Goal: Information Seeking & Learning: Learn about a topic

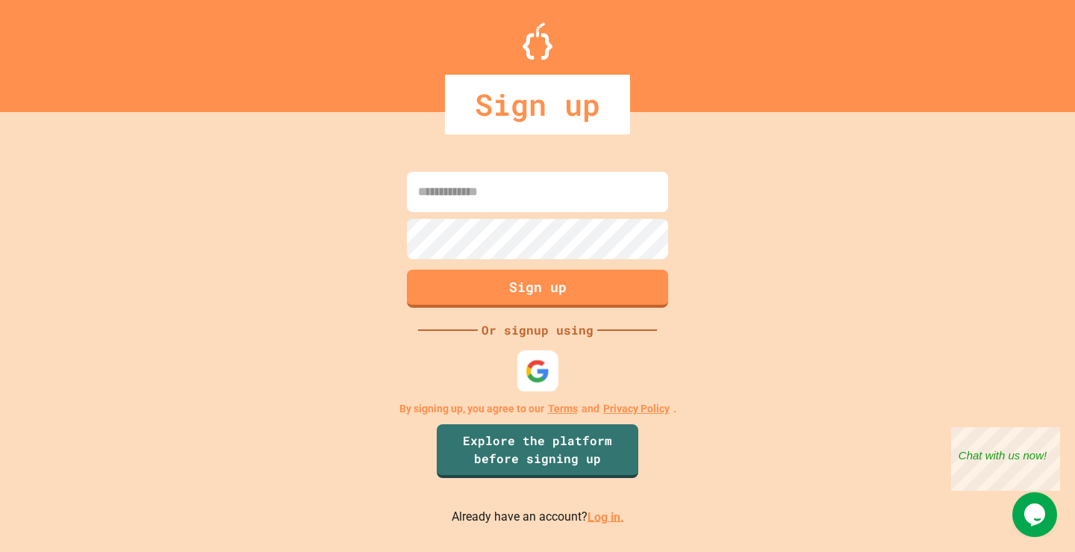
click at [546, 367] on img at bounding box center [538, 370] width 25 height 25
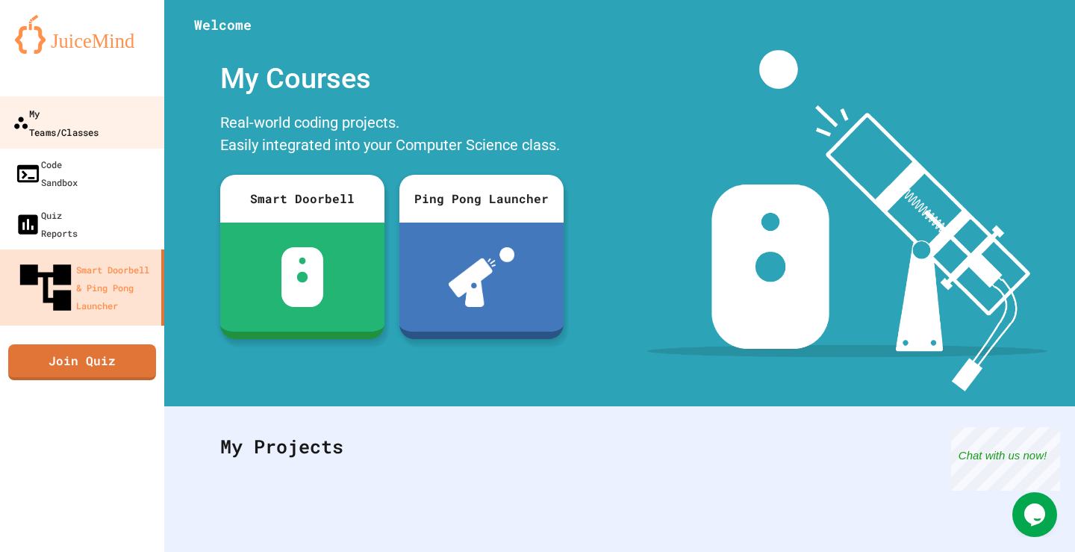
click at [99, 121] on div "My Teams/Classes" at bounding box center [56, 122] width 86 height 37
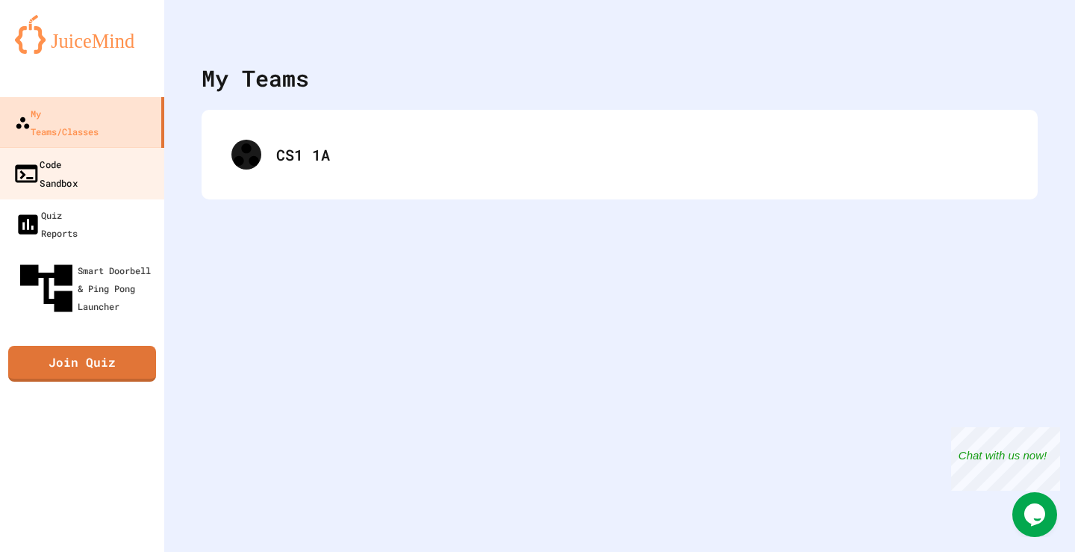
click at [112, 161] on link "Code Sandbox" at bounding box center [82, 173] width 169 height 52
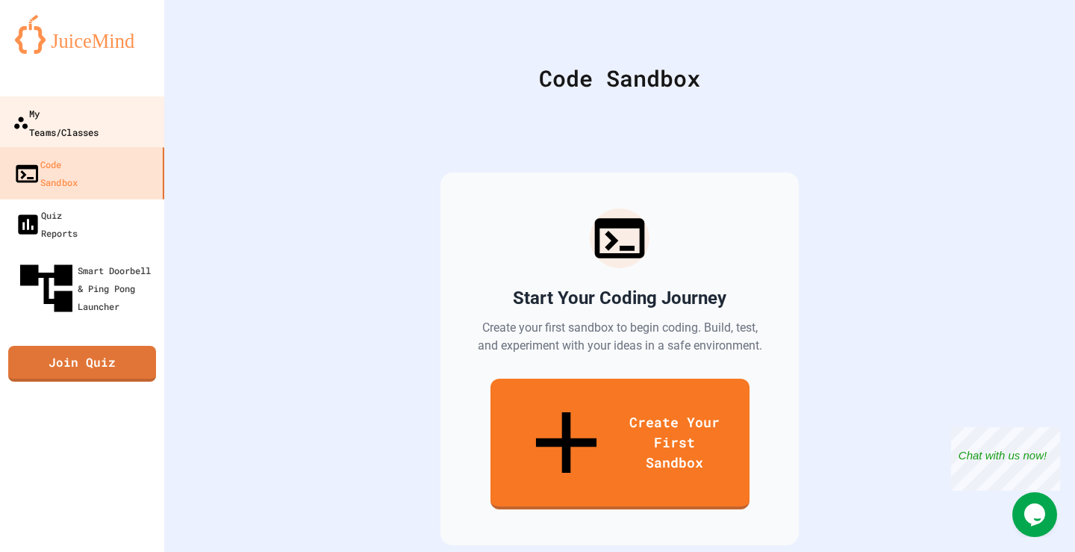
click at [99, 110] on div "My Teams/Classes" at bounding box center [56, 122] width 86 height 37
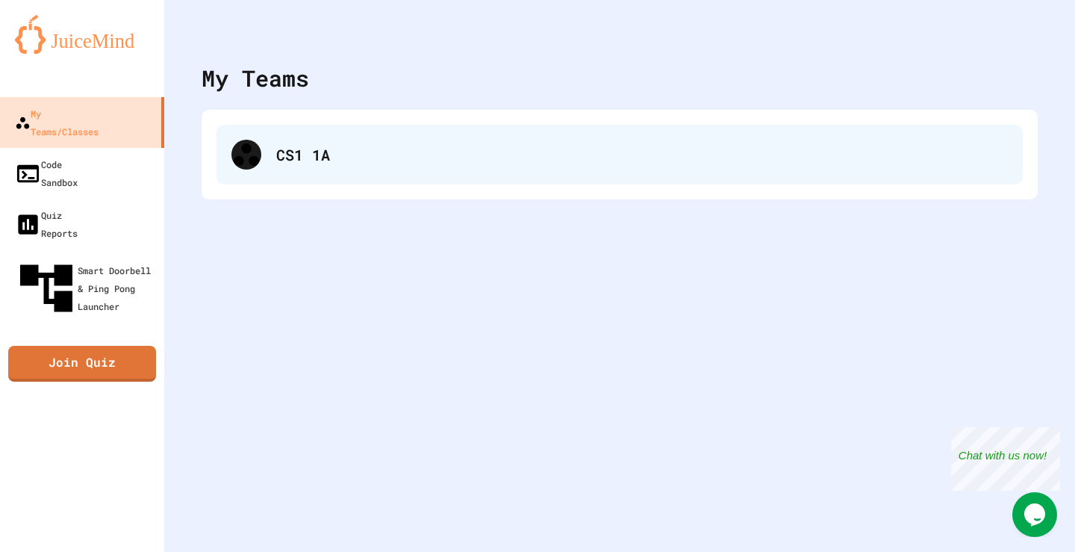
click at [506, 152] on div "CS1 1A" at bounding box center [642, 154] width 732 height 22
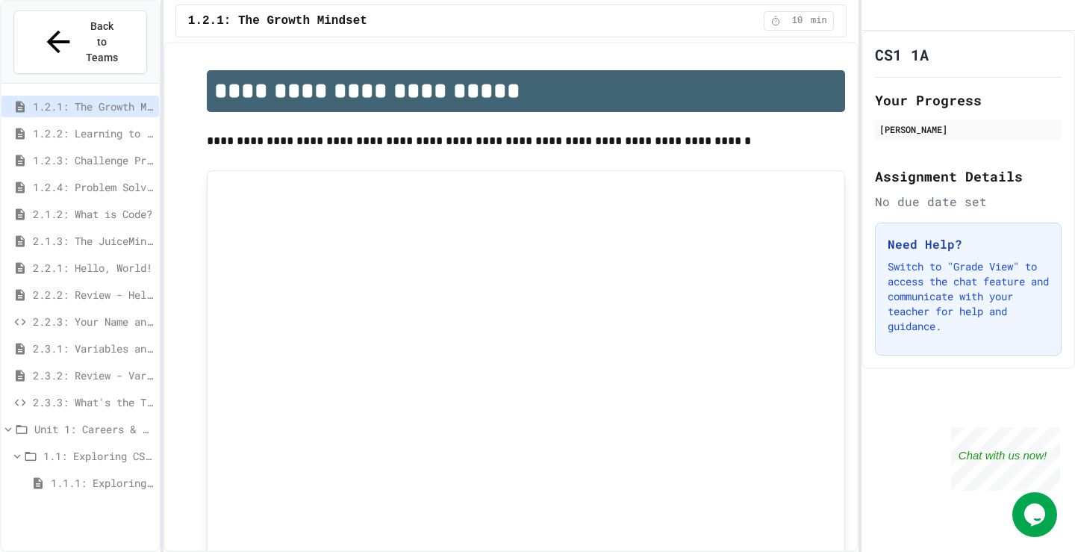
click at [113, 448] on span "1.1: Exploring CS Careers" at bounding box center [98, 456] width 110 height 16
click at [107, 421] on span "Unit 1: Careers & Professionalism" at bounding box center [93, 429] width 119 height 16
click at [111, 394] on span "2.3.3: What's the Type?" at bounding box center [93, 402] width 120 height 16
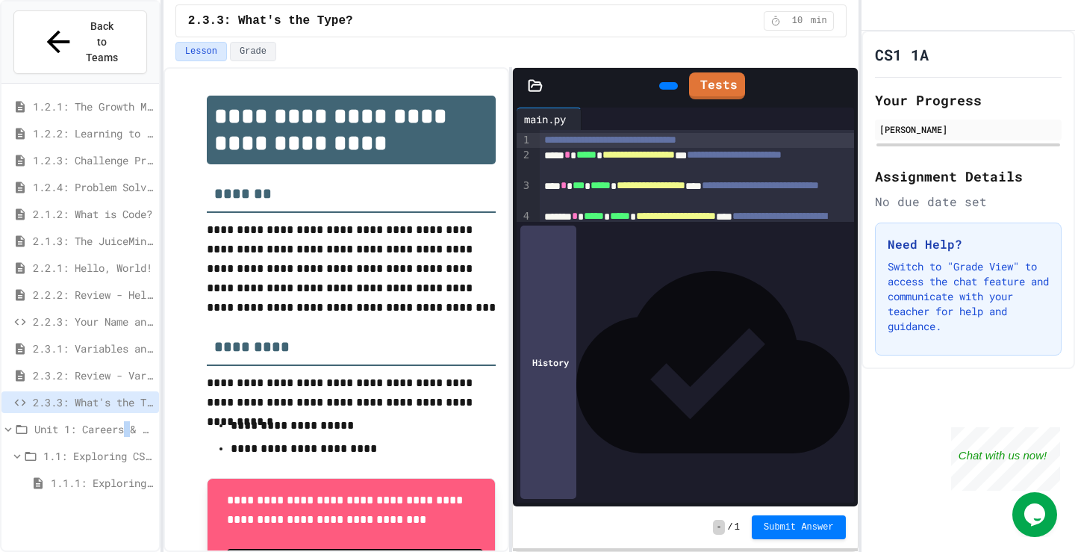
click at [132, 418] on div "Unit 1: Careers & Professionalism" at bounding box center [80, 429] width 158 height 22
click at [132, 421] on span "Unit 1: Careers & Professionalism" at bounding box center [93, 429] width 119 height 16
click at [96, 391] on div "2.3.3: What's the Type?" at bounding box center [80, 404] width 158 height 27
click at [89, 418] on div "Unit 1: Careers & Professionalism" at bounding box center [80, 429] width 158 height 22
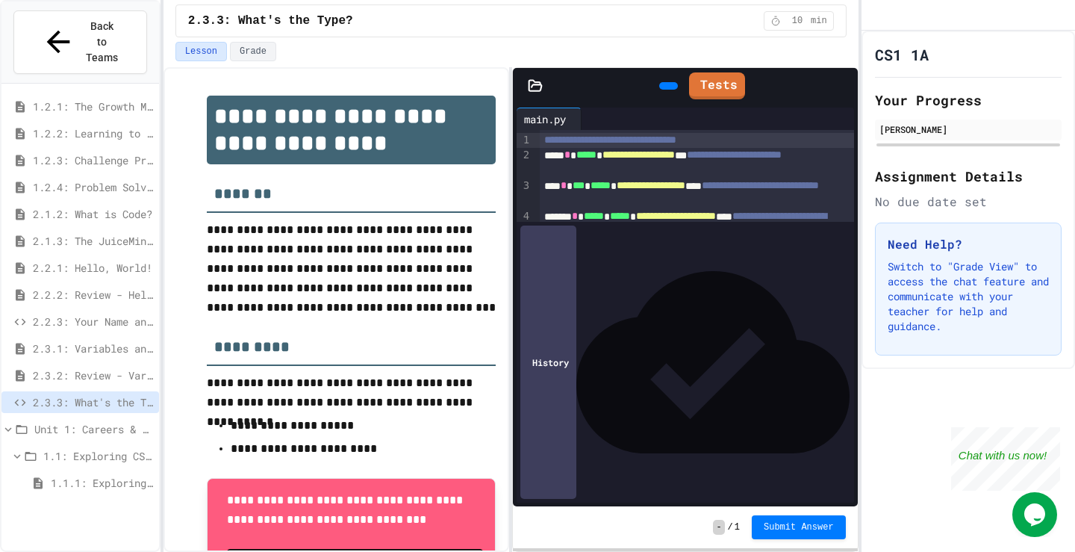
click at [74, 475] on span "1.1.1: Exploring CS Careers" at bounding box center [102, 483] width 102 height 16
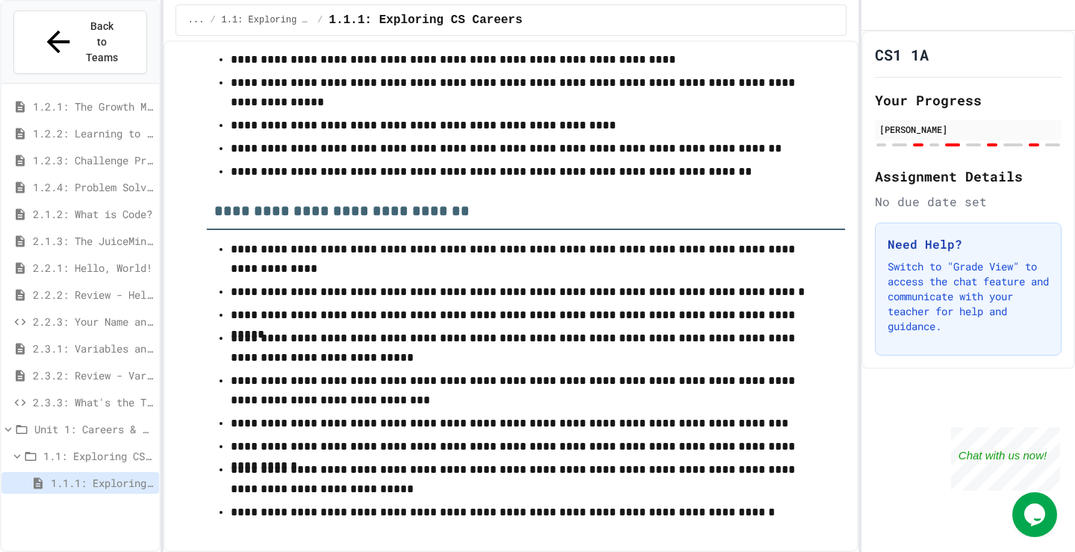
scroll to position [5815, 0]
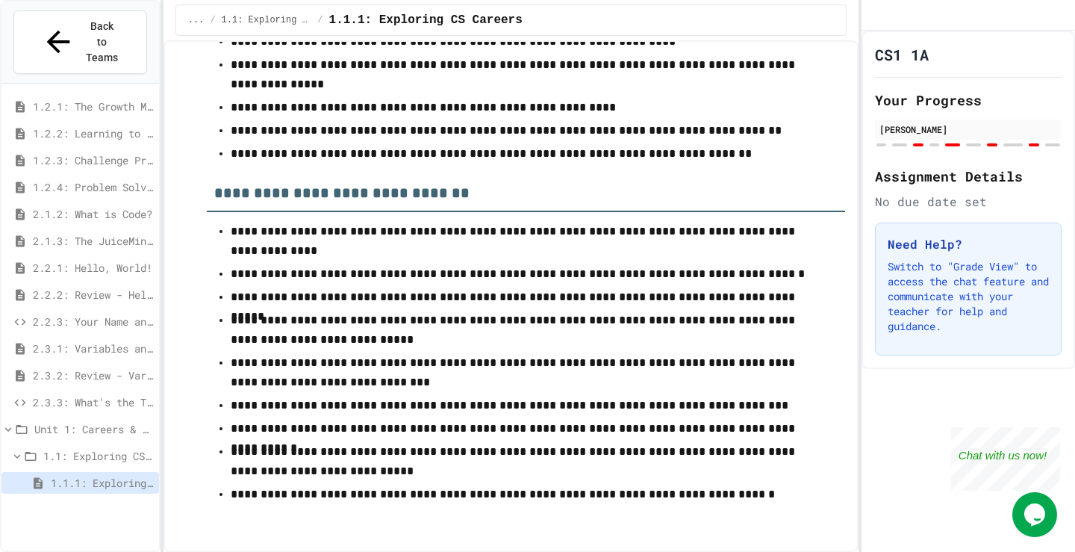
click at [60, 230] on div "2.1.3: The JuiceMind IDE" at bounding box center [80, 241] width 158 height 22
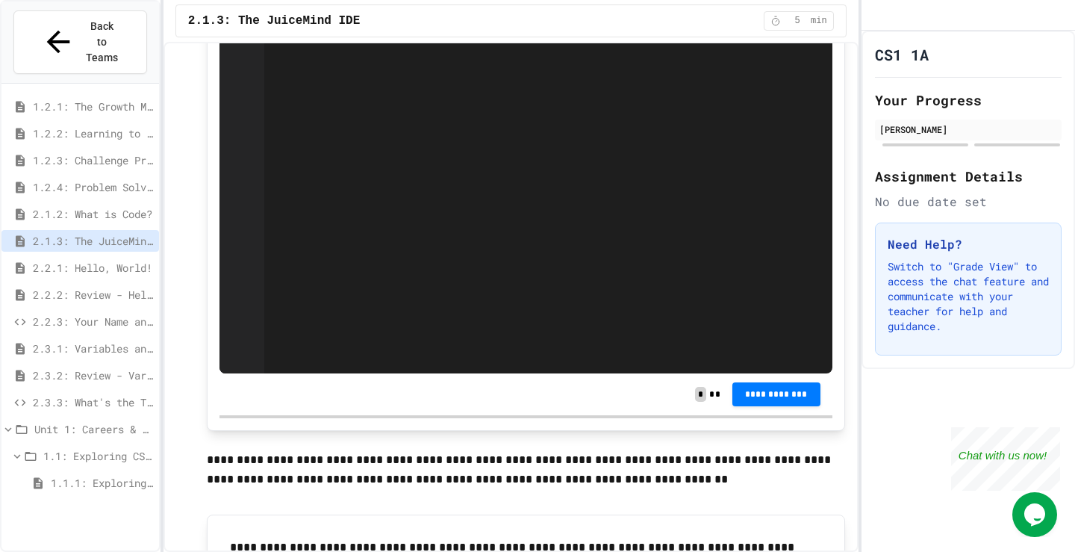
scroll to position [1085, 0]
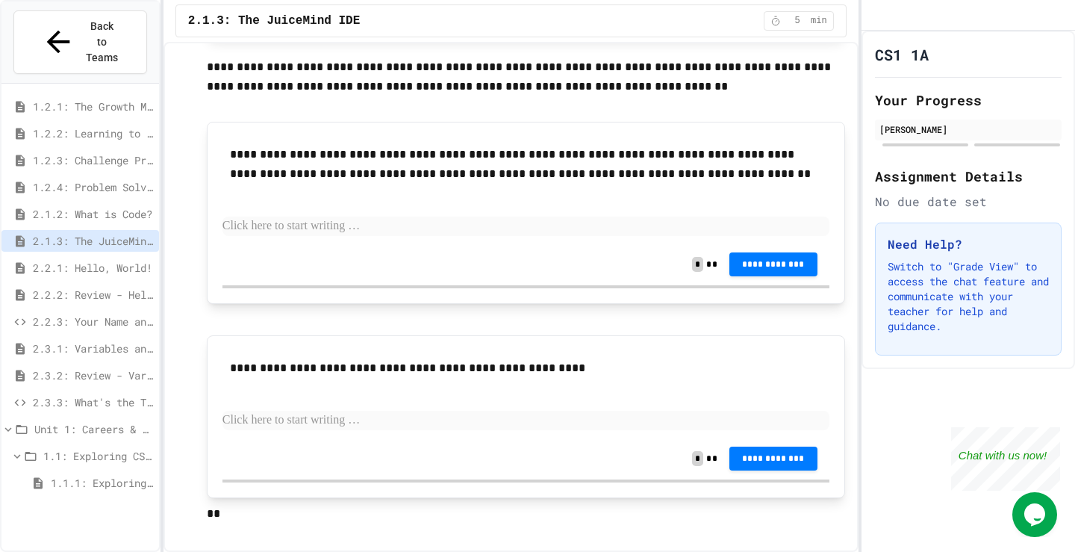
click at [125, 260] on span "2.2.1: Hello, World!" at bounding box center [93, 268] width 120 height 16
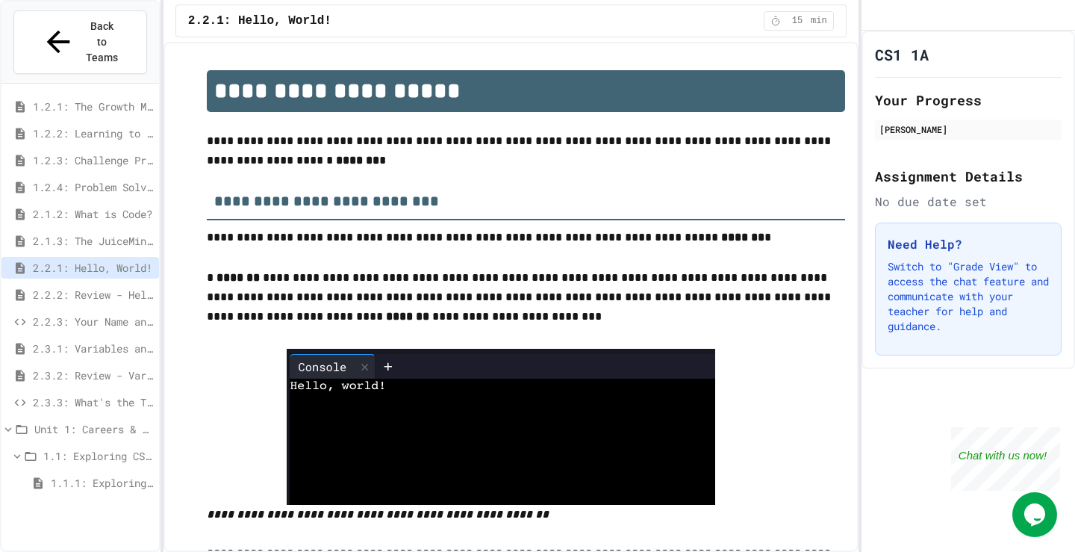
click at [135, 287] on span "2.2.2: Review - Hello, World!" at bounding box center [93, 295] width 120 height 16
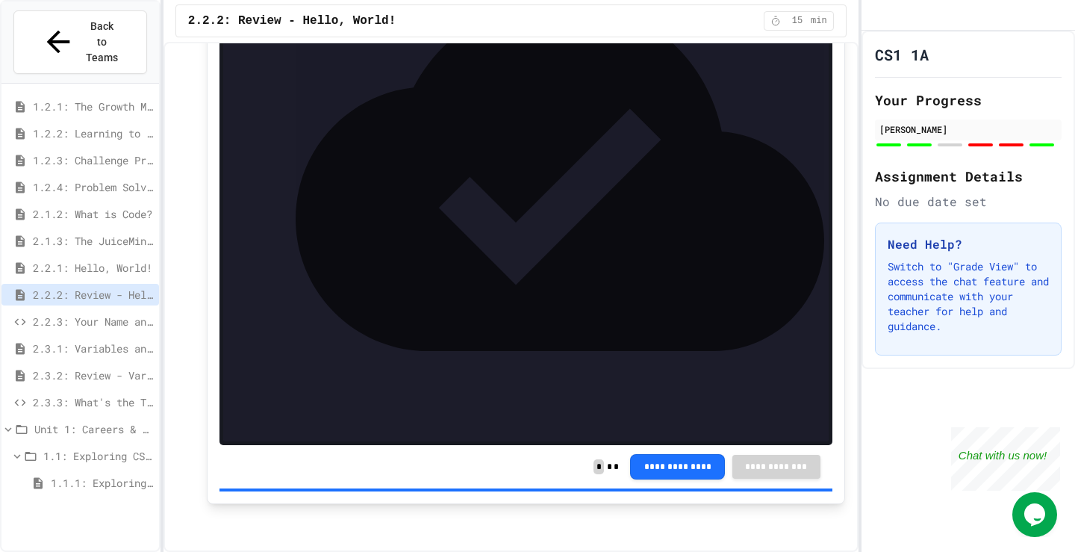
scroll to position [3918, 0]
click at [130, 314] on span "2.2.3: Your Name and Favorite Movie" at bounding box center [93, 322] width 120 height 16
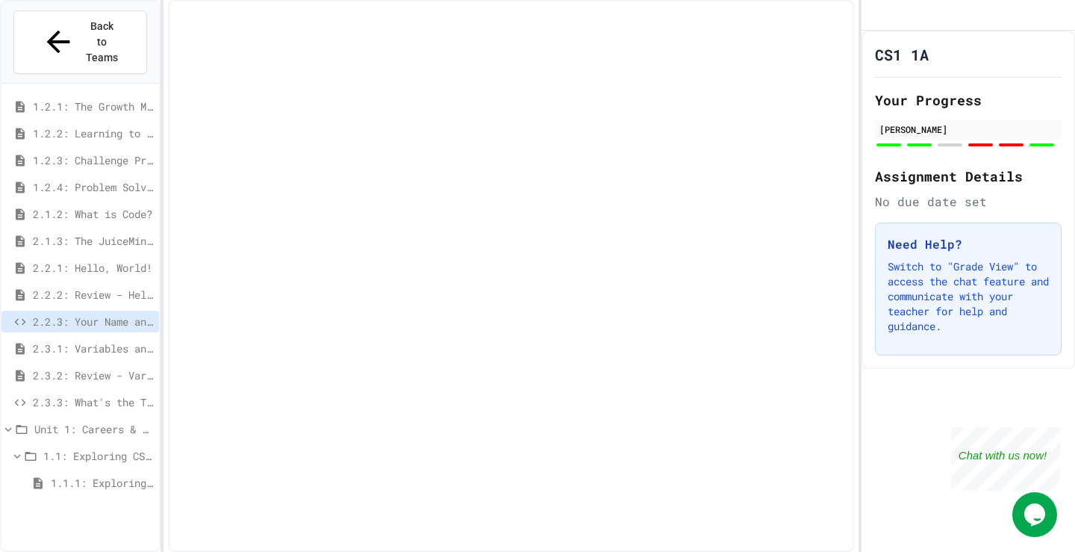
click at [128, 284] on div "2.2.2: Review - Hello, World!" at bounding box center [80, 297] width 158 height 27
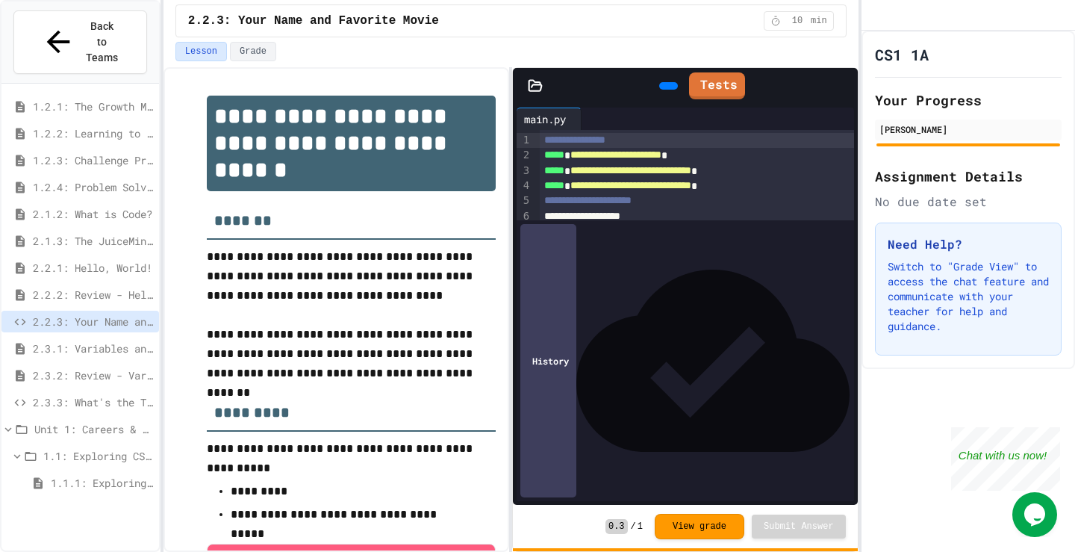
click at [128, 287] on span "2.2.2: Review - Hello, World!" at bounding box center [93, 295] width 120 height 16
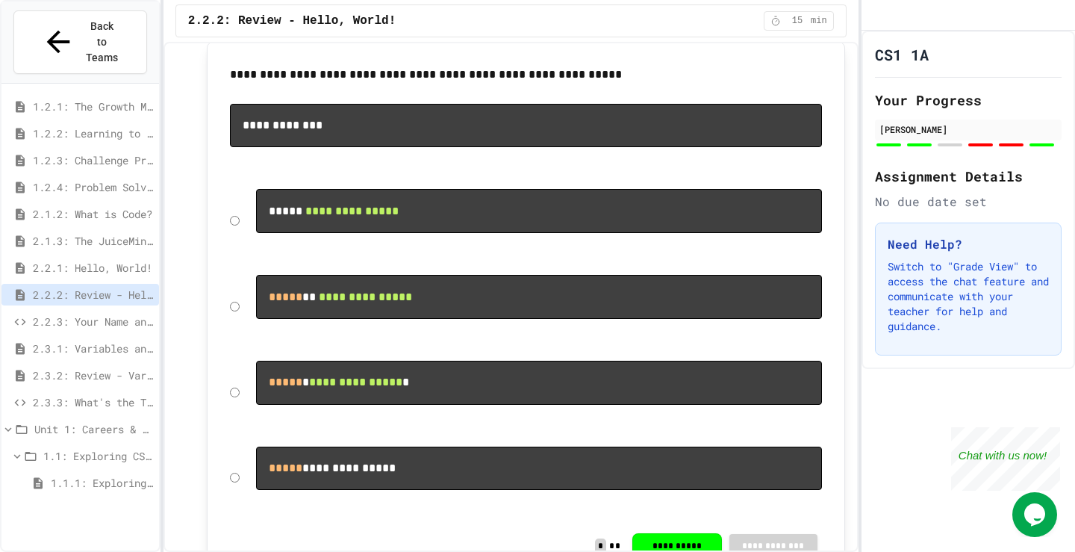
scroll to position [672, 0]
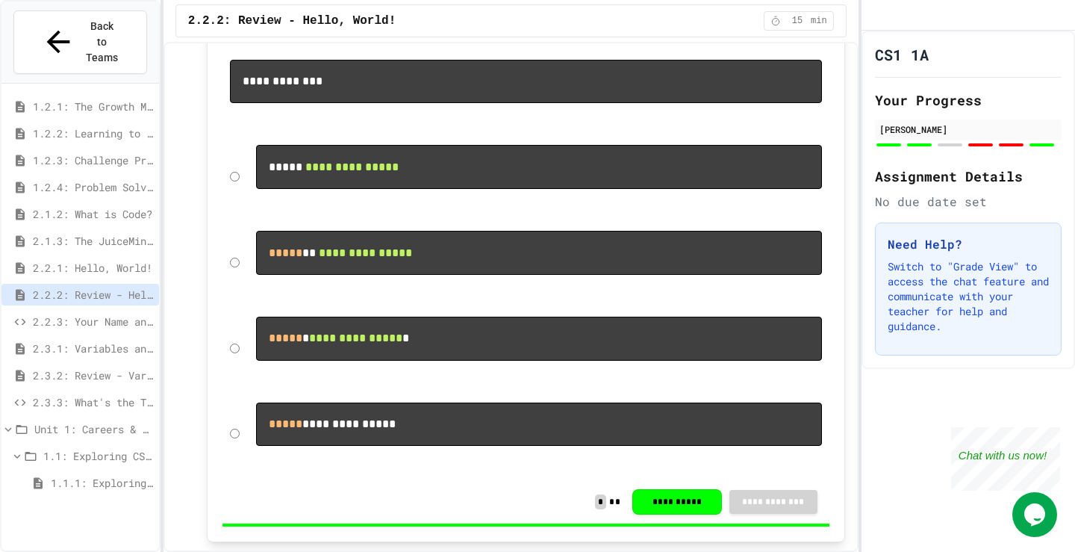
drag, startPoint x: 215, startPoint y: 339, endPoint x: 173, endPoint y: 364, distance: 48.9
click at [173, 364] on div "**********" at bounding box center [510, 297] width 695 height 510
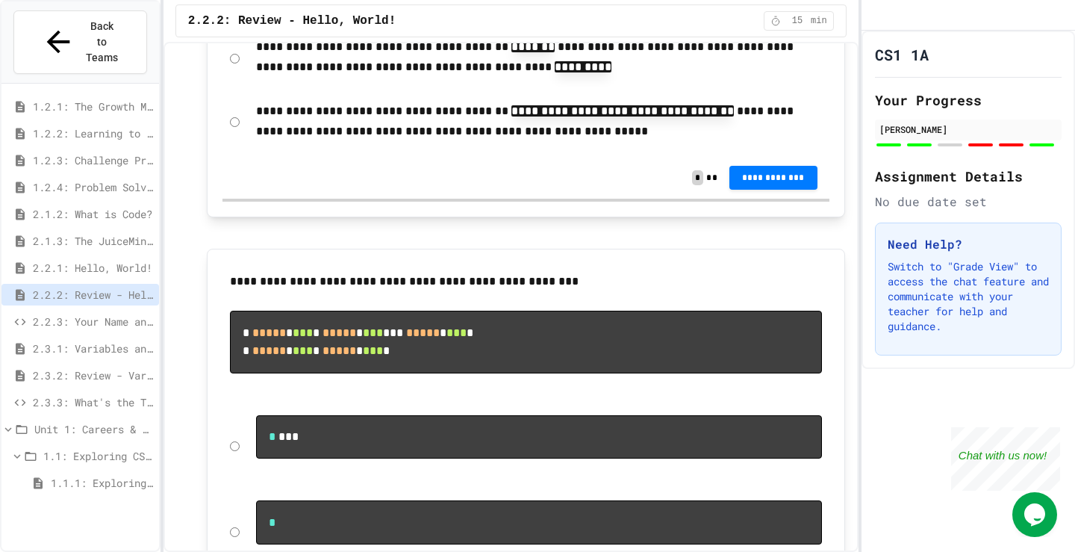
scroll to position [1642, 0]
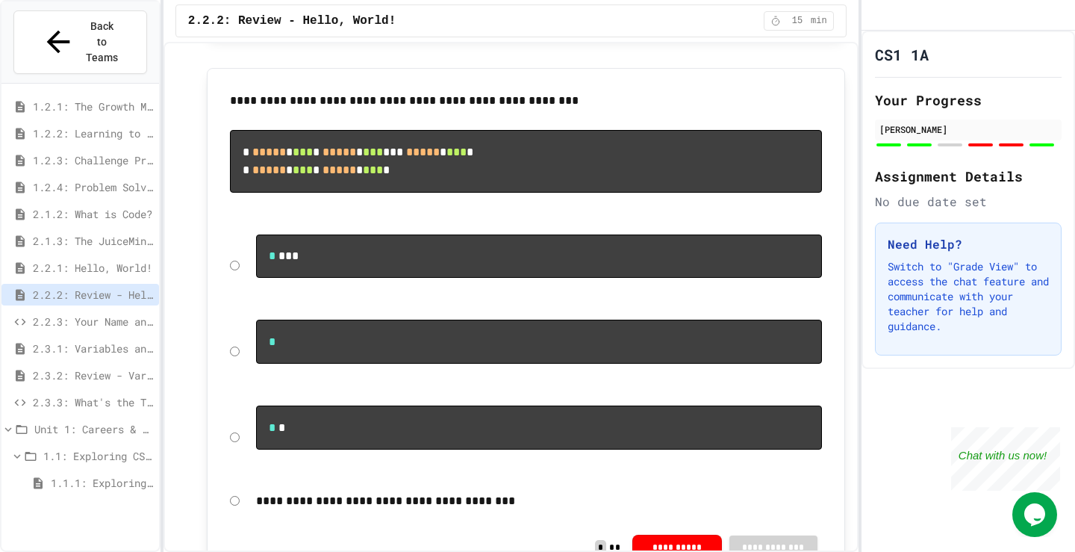
drag, startPoint x: 319, startPoint y: 89, endPoint x: 297, endPoint y: 104, distance: 26.3
click at [311, 93] on div "**********" at bounding box center [526, 328] width 638 height 520
click at [125, 340] on span "2.3.1: Variables and Data Types" at bounding box center [93, 348] width 120 height 16
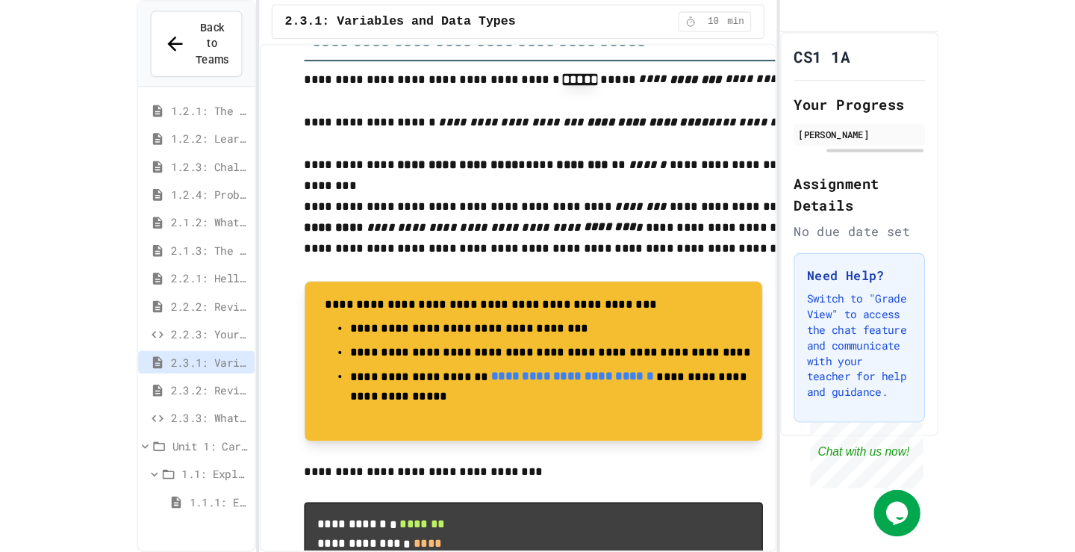
scroll to position [3618, 0]
